Goal: Obtain resource: Download file/media

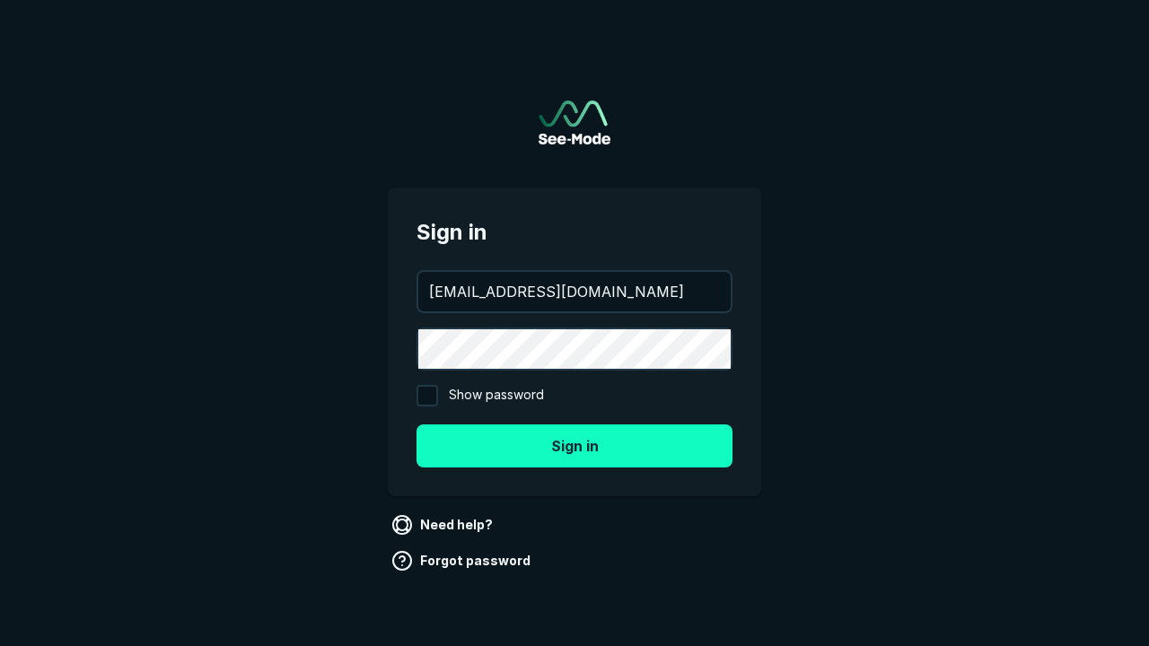
click at [575, 445] on button "Sign in" at bounding box center [575, 446] width 316 height 43
